Goal: Task Accomplishment & Management: Complete application form

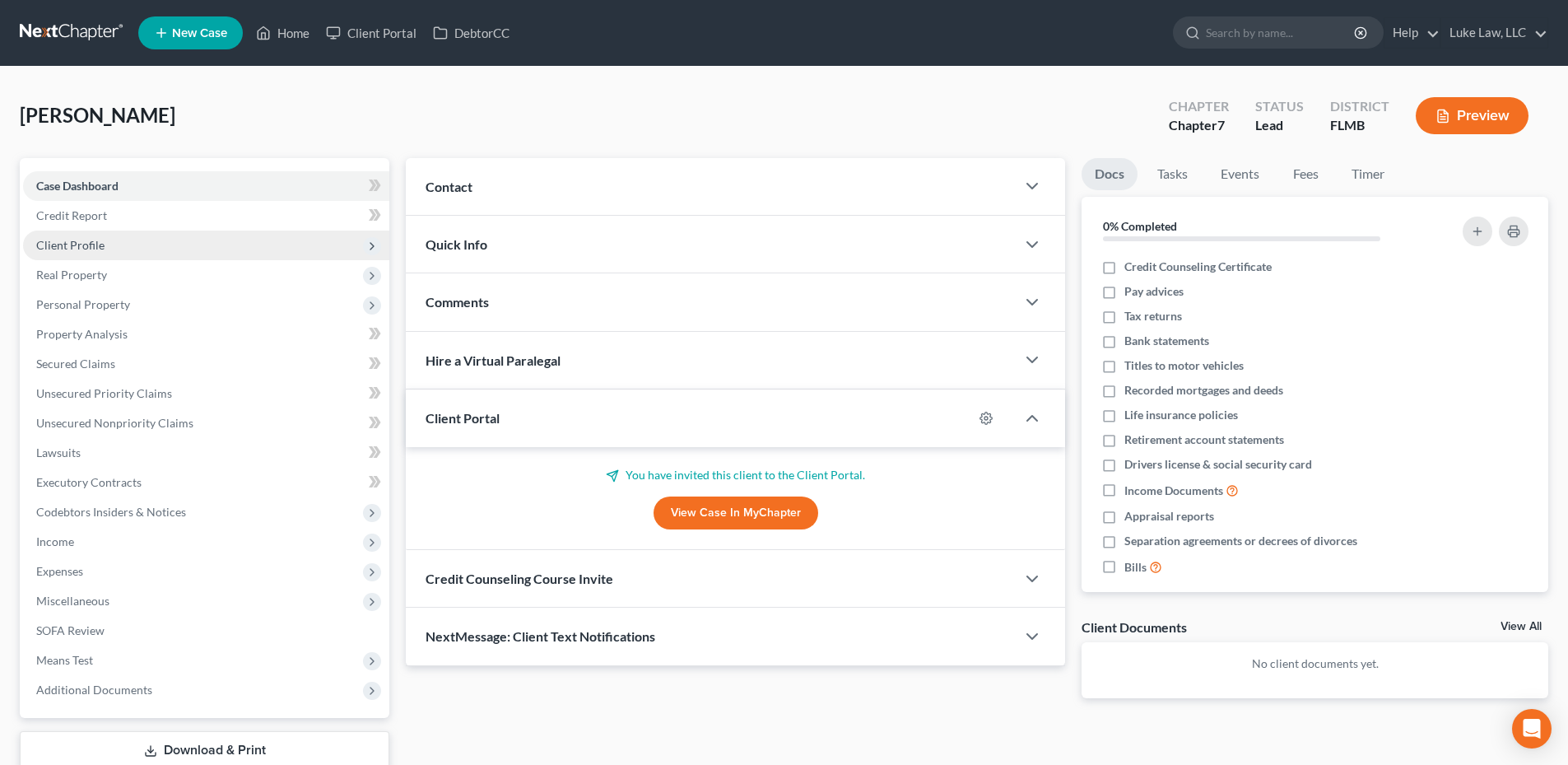
click at [75, 250] on span "Client Profile" at bounding box center [70, 244] width 69 height 14
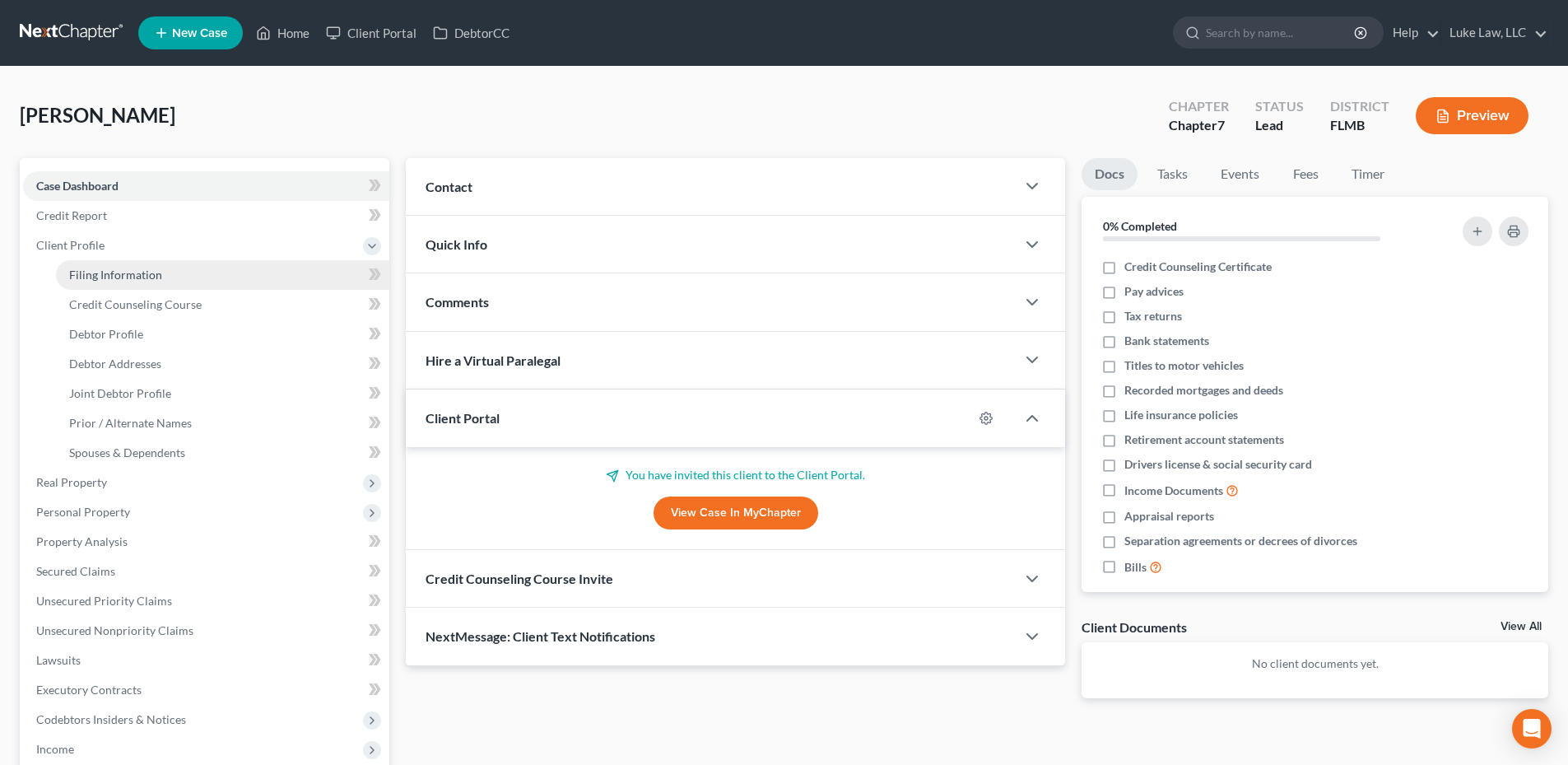
click at [98, 274] on span "Filing Information" at bounding box center [115, 274] width 93 height 14
select select "1"
select select "0"
select select "15"
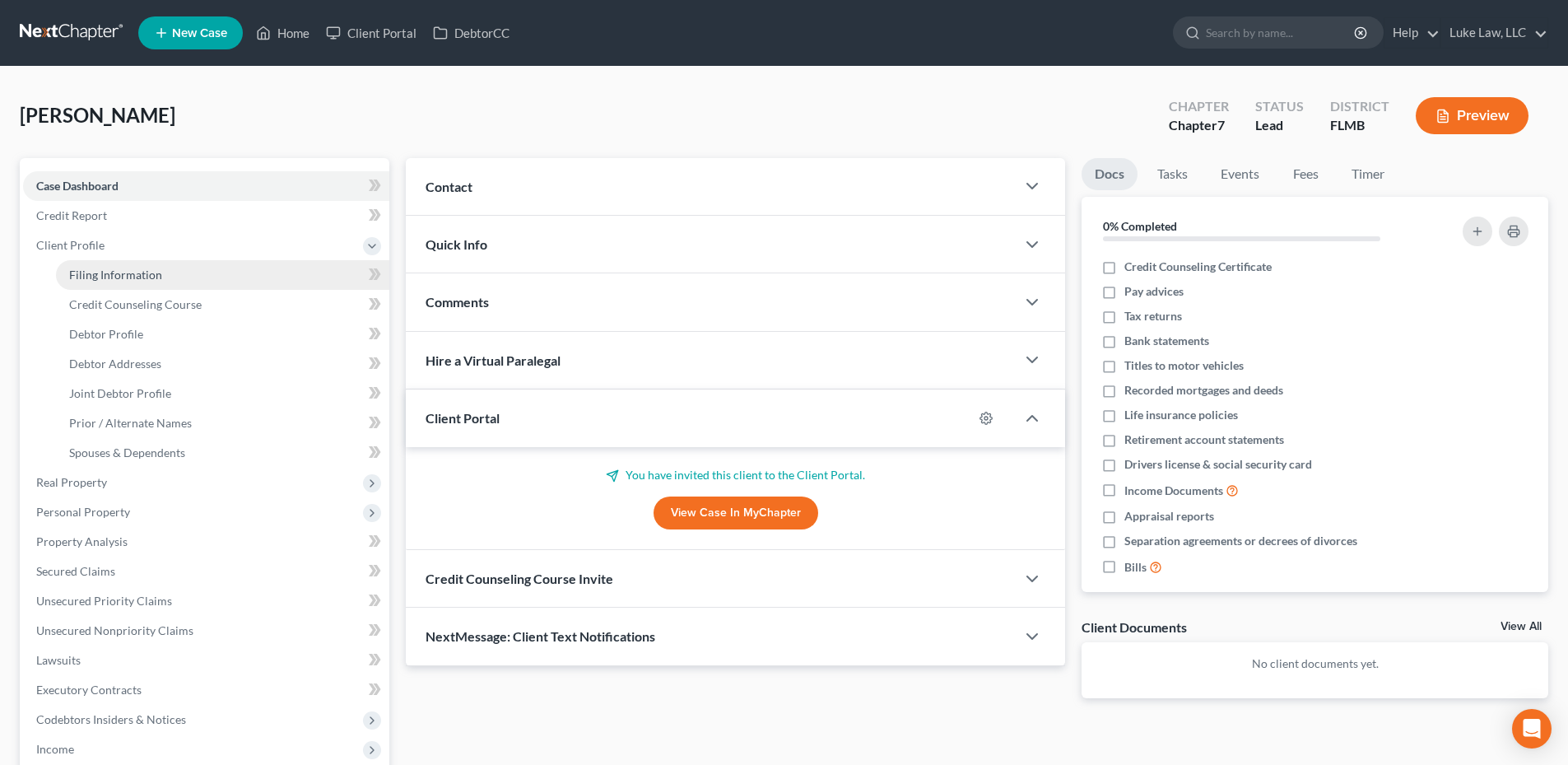
select select "0"
select select "9"
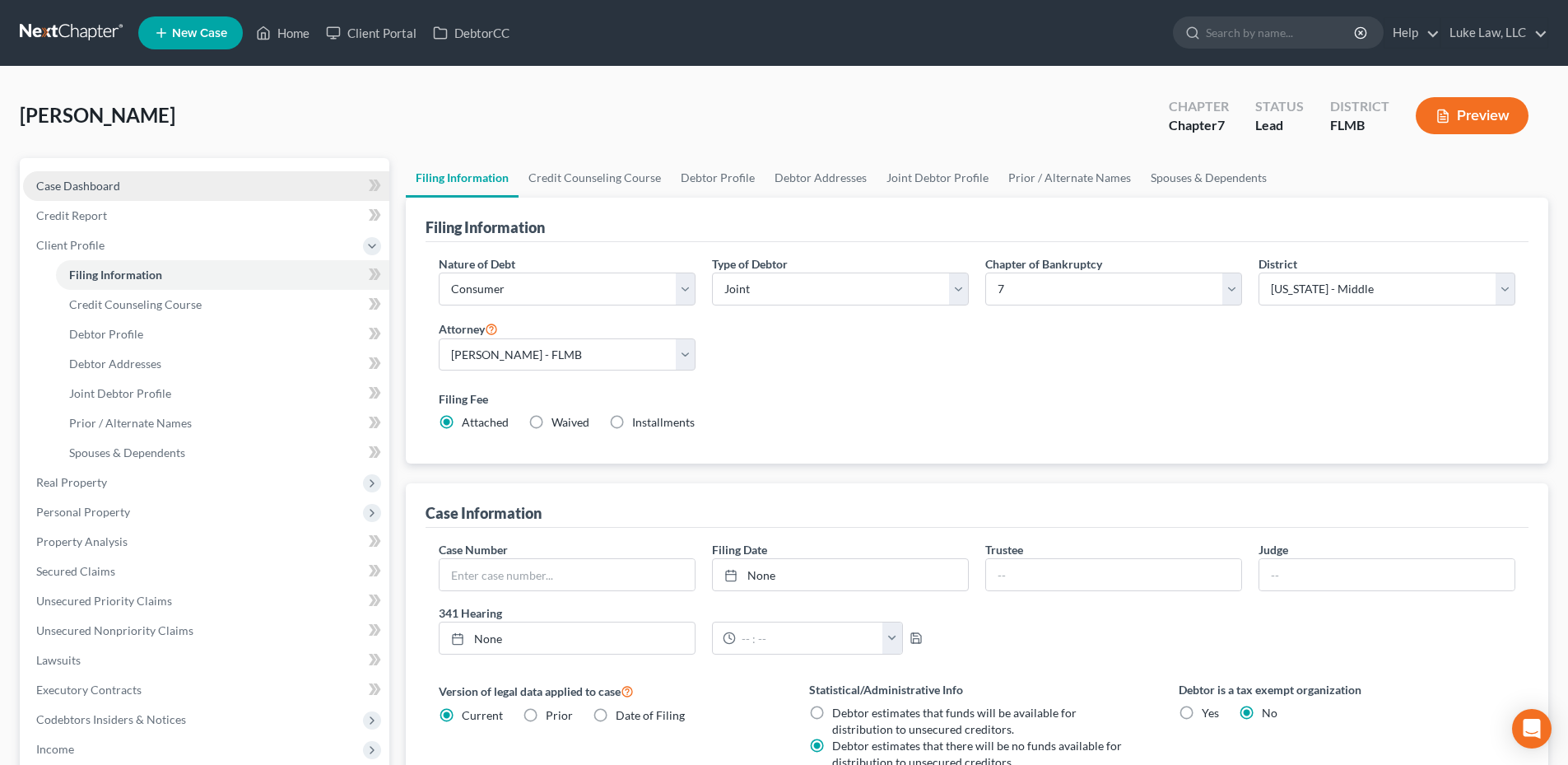
click at [120, 189] on link "Case Dashboard" at bounding box center [205, 186] width 366 height 29
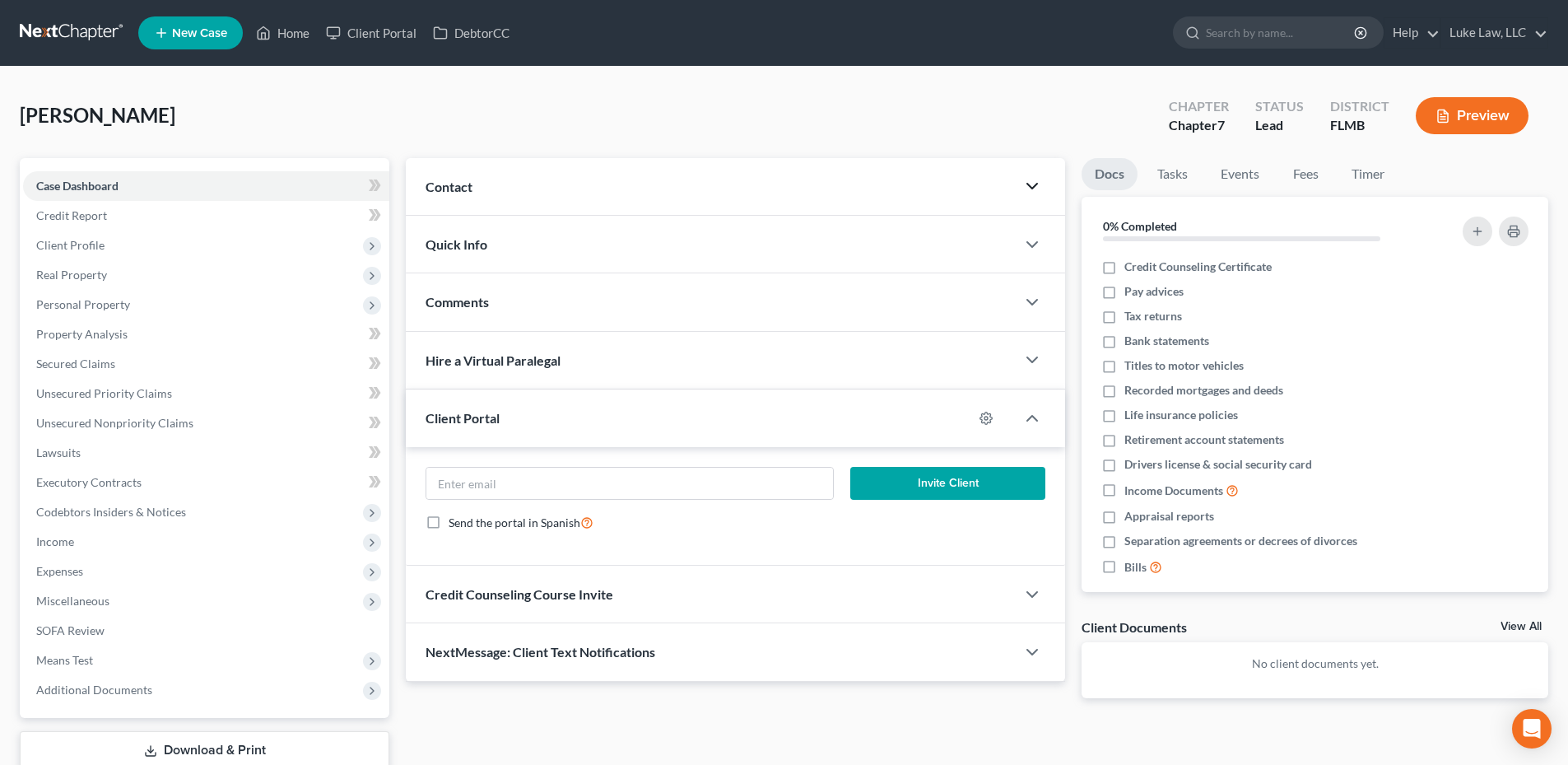
click at [1026, 188] on icon "button" at bounding box center [1032, 186] width 20 height 20
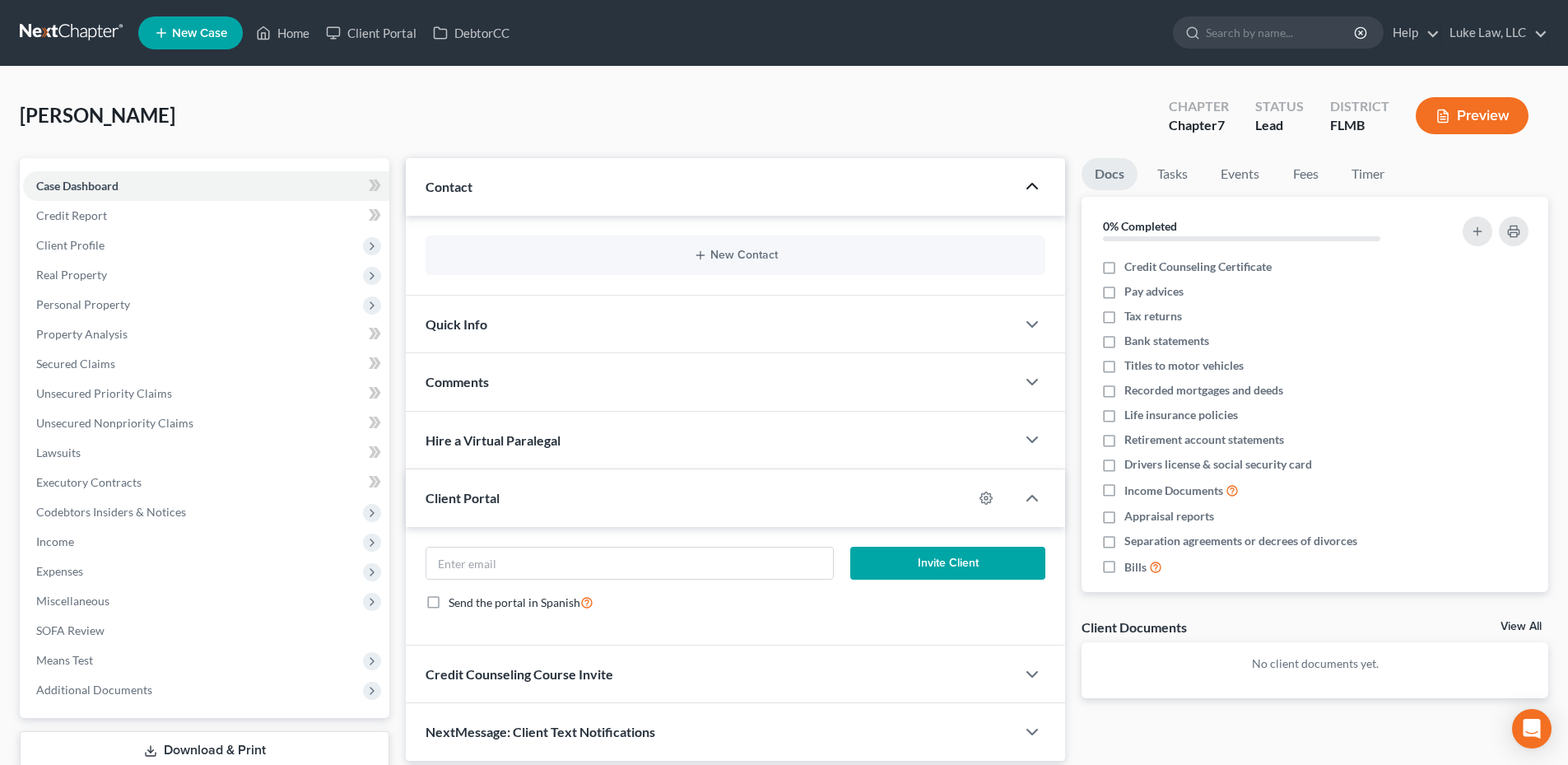
click at [1034, 187] on polyline "button" at bounding box center [1032, 185] width 10 height 5
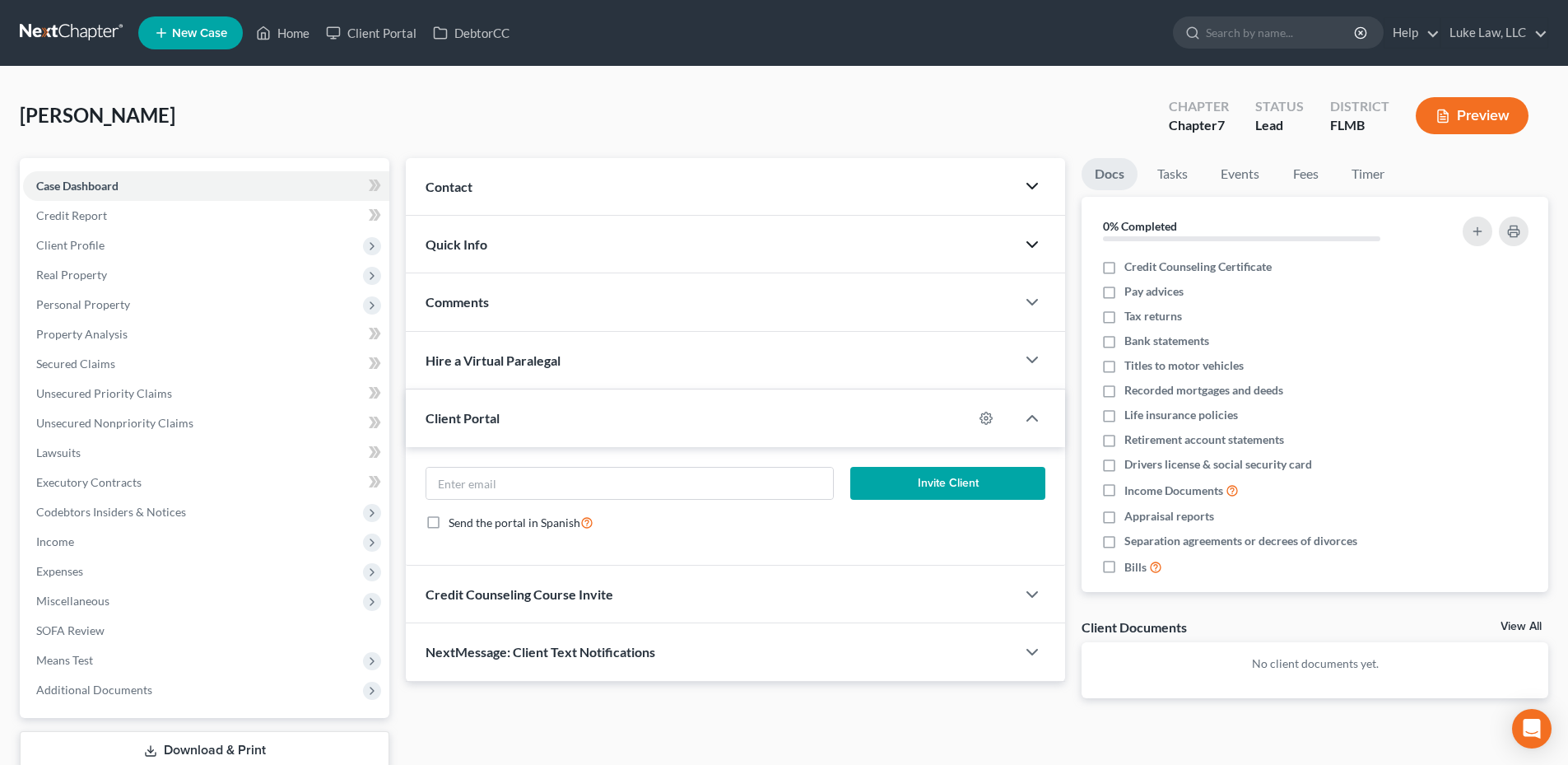
click at [1034, 242] on icon "button" at bounding box center [1032, 245] width 20 height 20
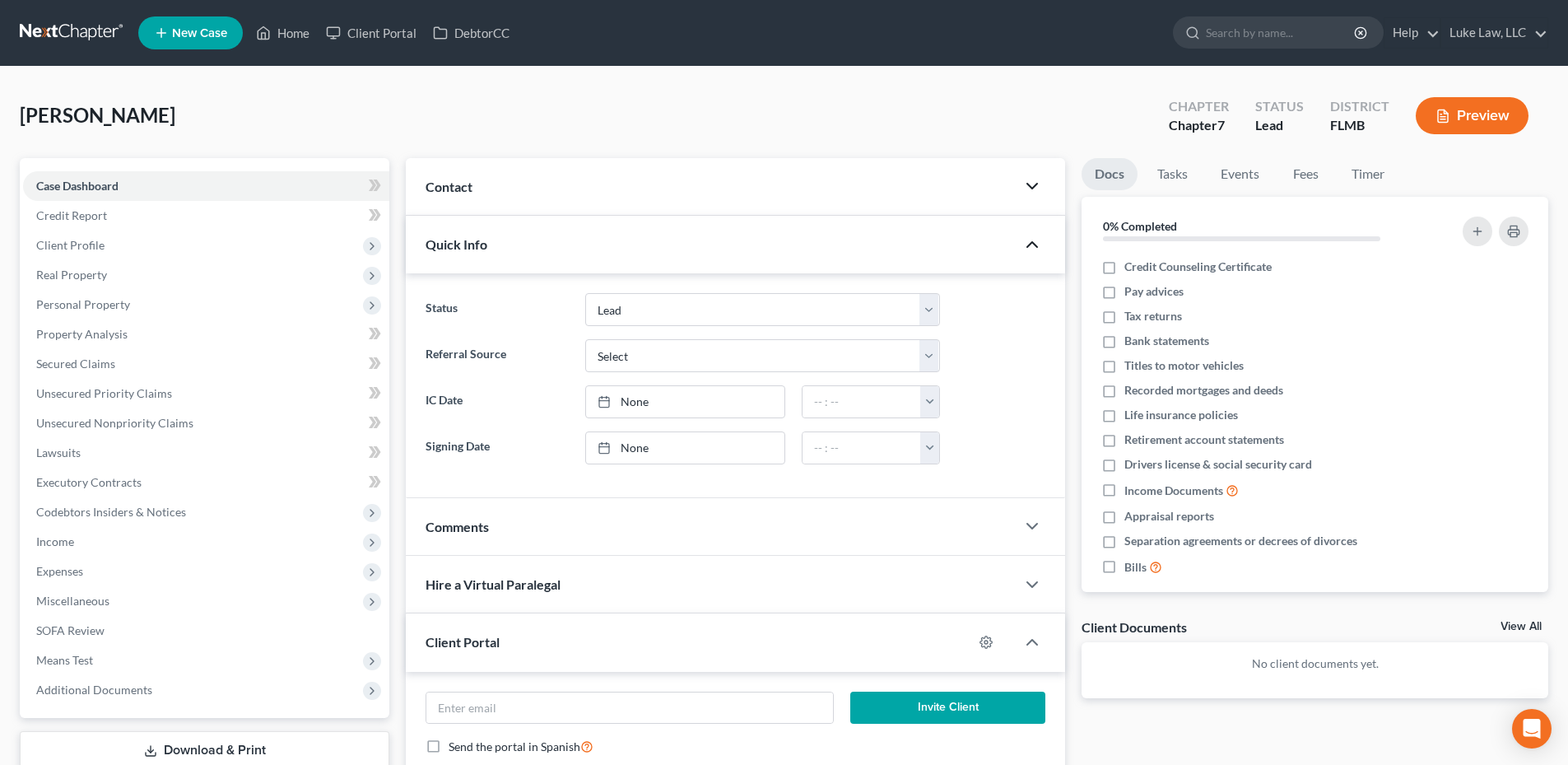
click at [1034, 242] on icon "button" at bounding box center [1032, 245] width 20 height 20
